Goal: Transaction & Acquisition: Purchase product/service

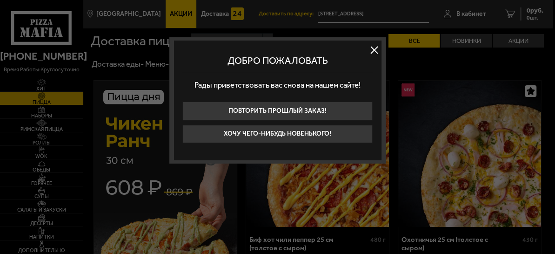
click at [375, 54] on button at bounding box center [375, 50] width 14 height 14
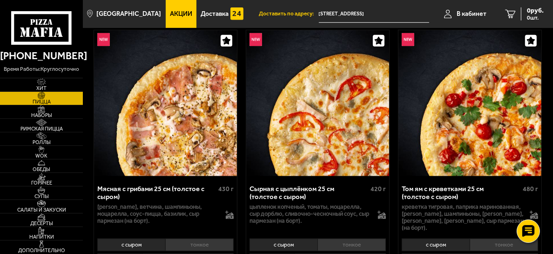
scroll to position [677, 0]
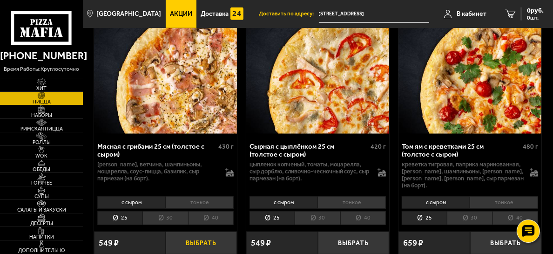
click at [200, 231] on button "Выбрать" at bounding box center [201, 242] width 71 height 23
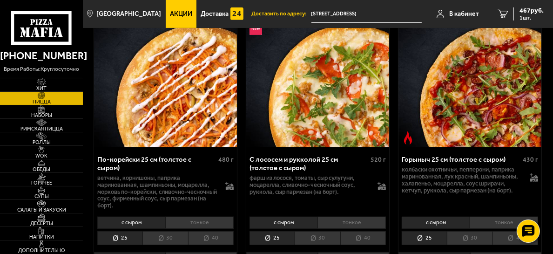
scroll to position [423, 0]
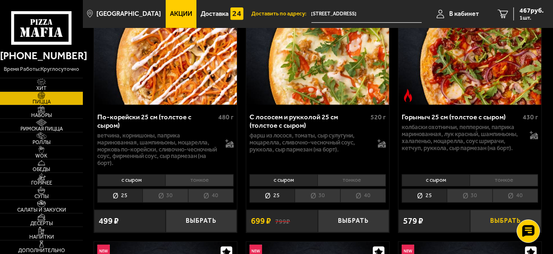
click at [502, 221] on button "Выбрать" at bounding box center [505, 220] width 71 height 23
click at [526, 13] on span "959 руб." at bounding box center [531, 10] width 24 height 7
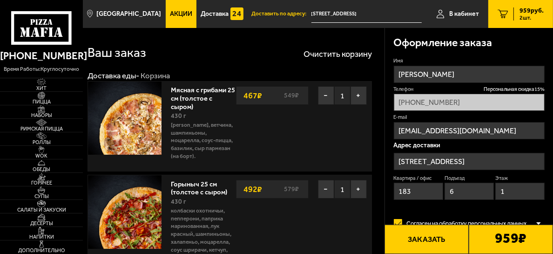
type input "[STREET_ADDRESS]"
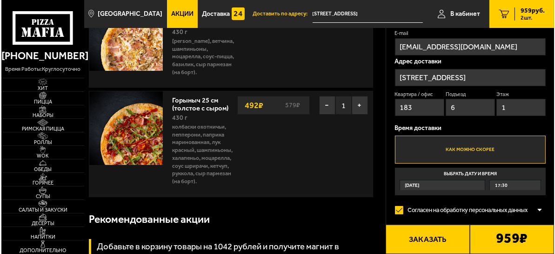
scroll to position [84, 0]
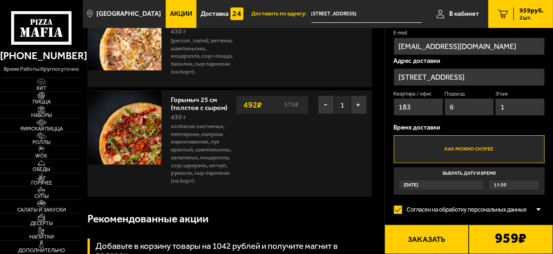
click at [427, 238] on button "Заказать" at bounding box center [426, 238] width 84 height 29
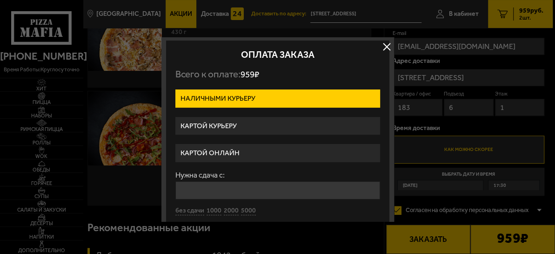
click at [208, 153] on label "Картой онлайн" at bounding box center [277, 153] width 205 height 18
click at [0, 0] on input "Картой онлайн" at bounding box center [0, 0] width 0 height 0
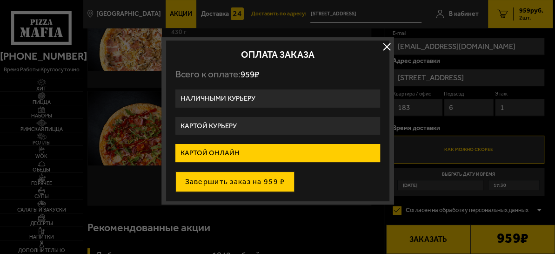
click at [222, 179] on button "Завершить заказ на 959 ₽" at bounding box center [235, 181] width 120 height 20
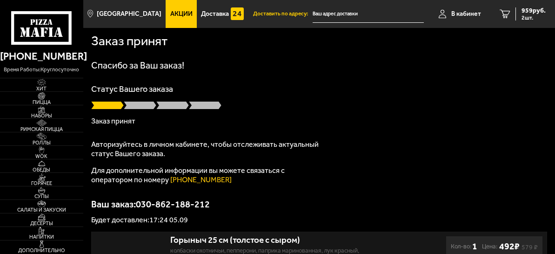
type input "[STREET_ADDRESS]"
